Goal: Task Accomplishment & Management: Manage account settings

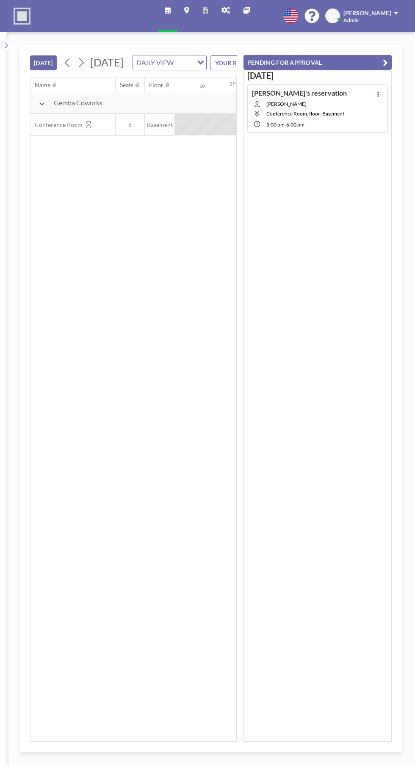
scroll to position [0, 914]
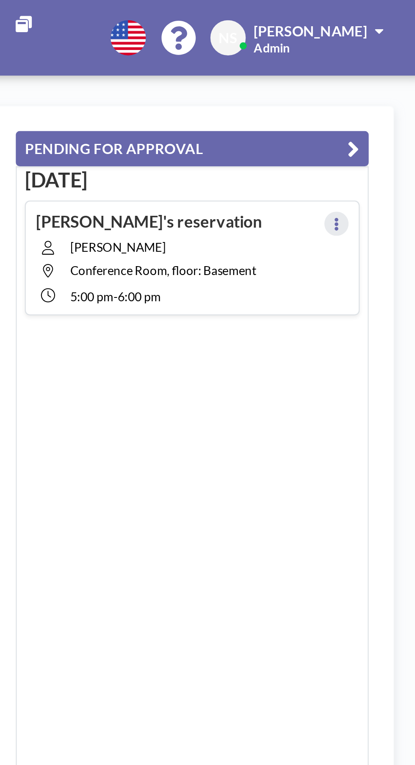
click at [378, 92] on icon at bounding box center [378, 94] width 2 height 6
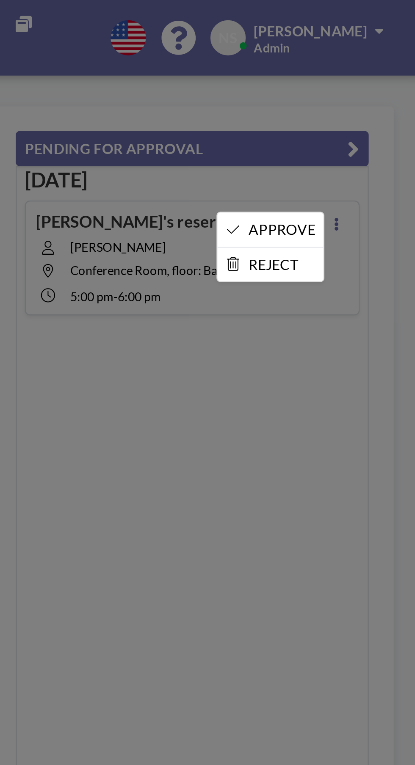
click at [358, 94] on li "APPROVE" at bounding box center [350, 96] width 44 height 14
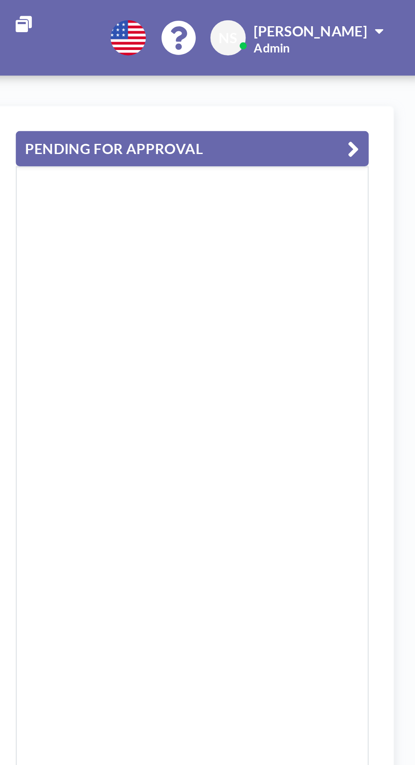
scroll to position [0, 0]
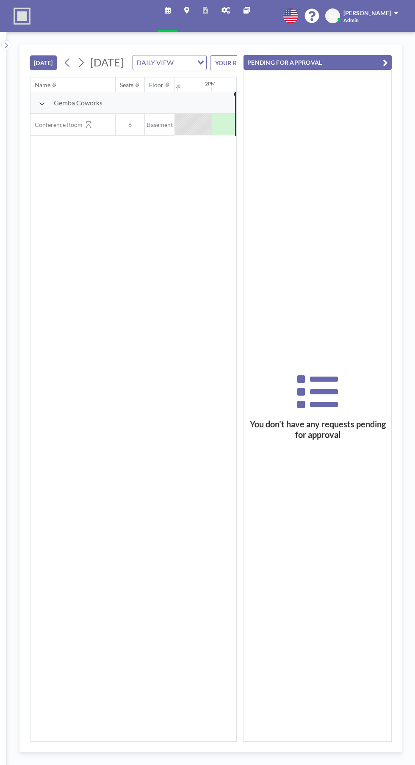
scroll to position [0, 914]
click at [150, 263] on div "Name Seats Floor 12AM 30 1AM 30 2AM 30 3AM 30 4AM 30 5AM 30 6AM 30 7AM 30 8AM 3…" at bounding box center [133, 409] width 206 height 664
click at [249, 10] on icon at bounding box center [246, 10] width 7 height 7
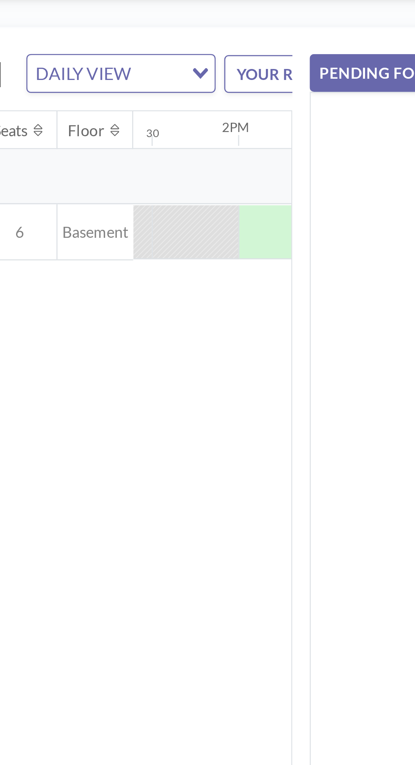
scroll to position [0, 914]
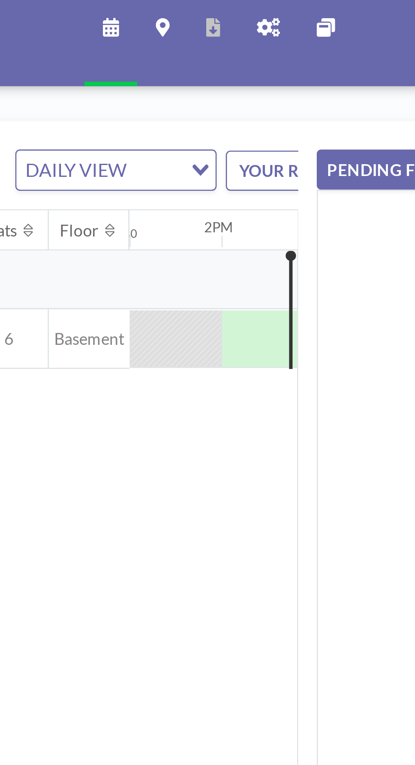
click at [225, 9] on icon at bounding box center [225, 10] width 8 height 7
